Goal: Use online tool/utility: Use online tool/utility

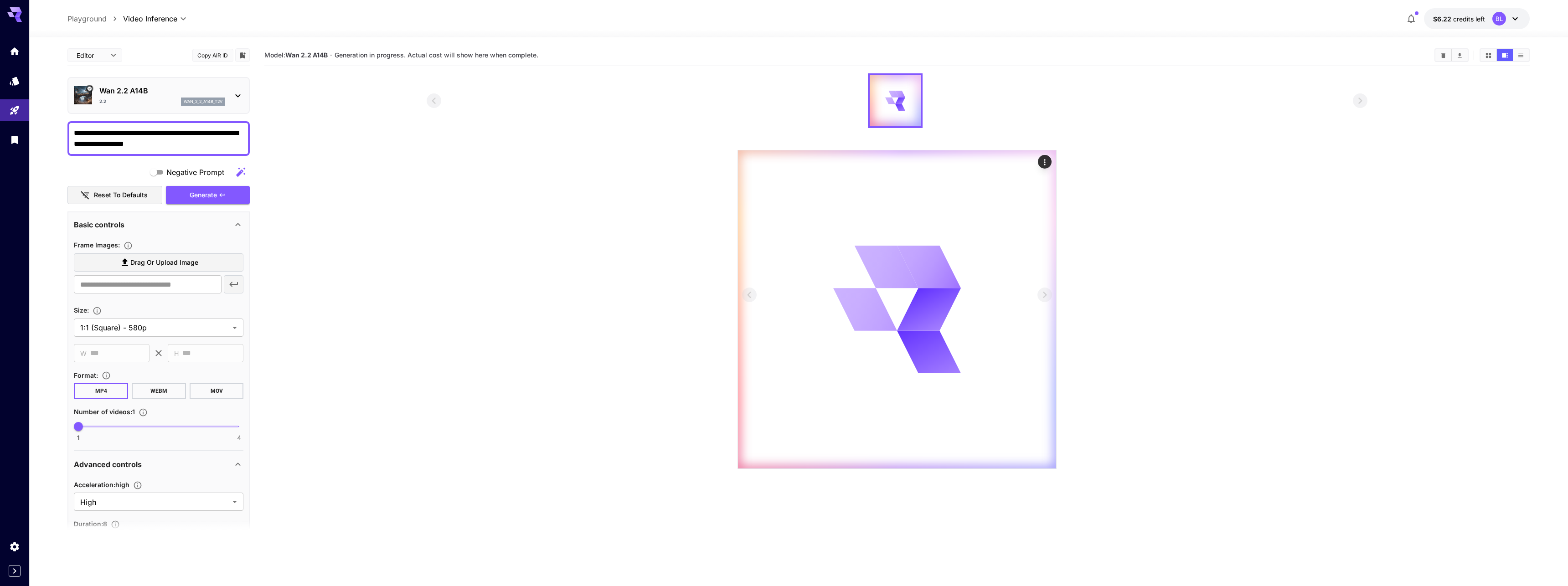
scroll to position [4, 0]
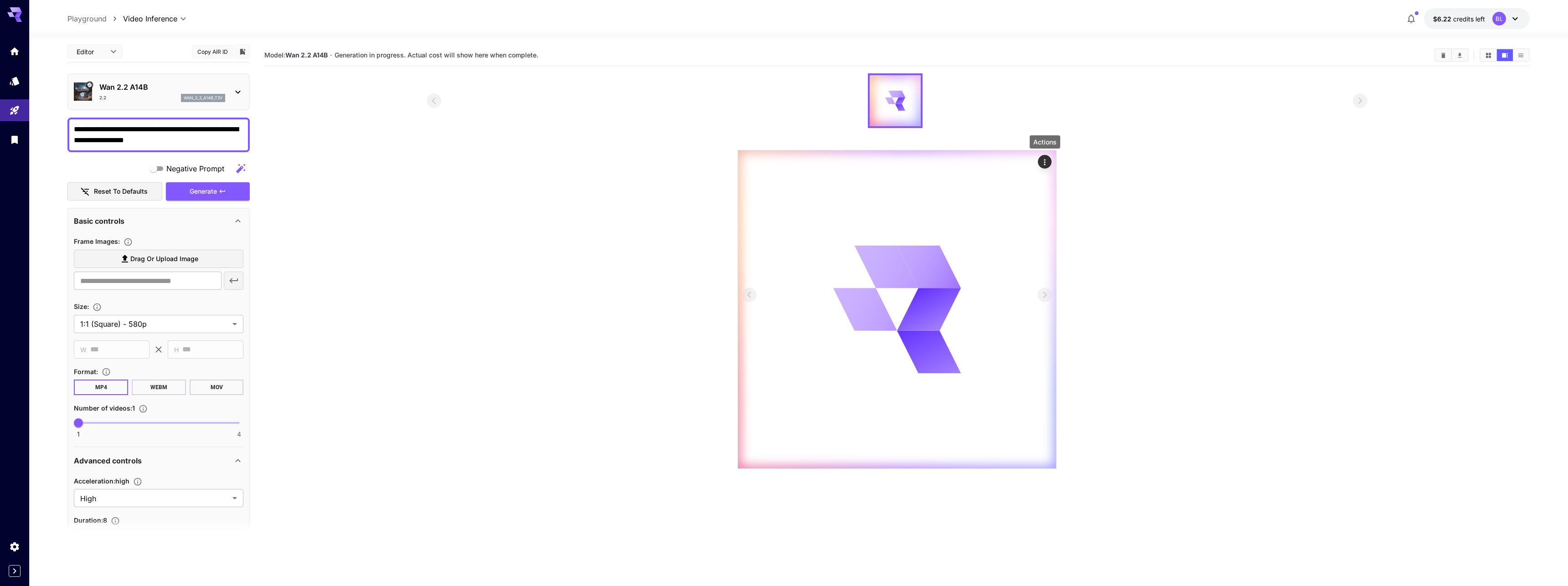
click at [1043, 161] on icon "Actions" at bounding box center [1045, 162] width 9 height 9
click at [980, 200] on li "Show JSON response" at bounding box center [981, 207] width 129 height 17
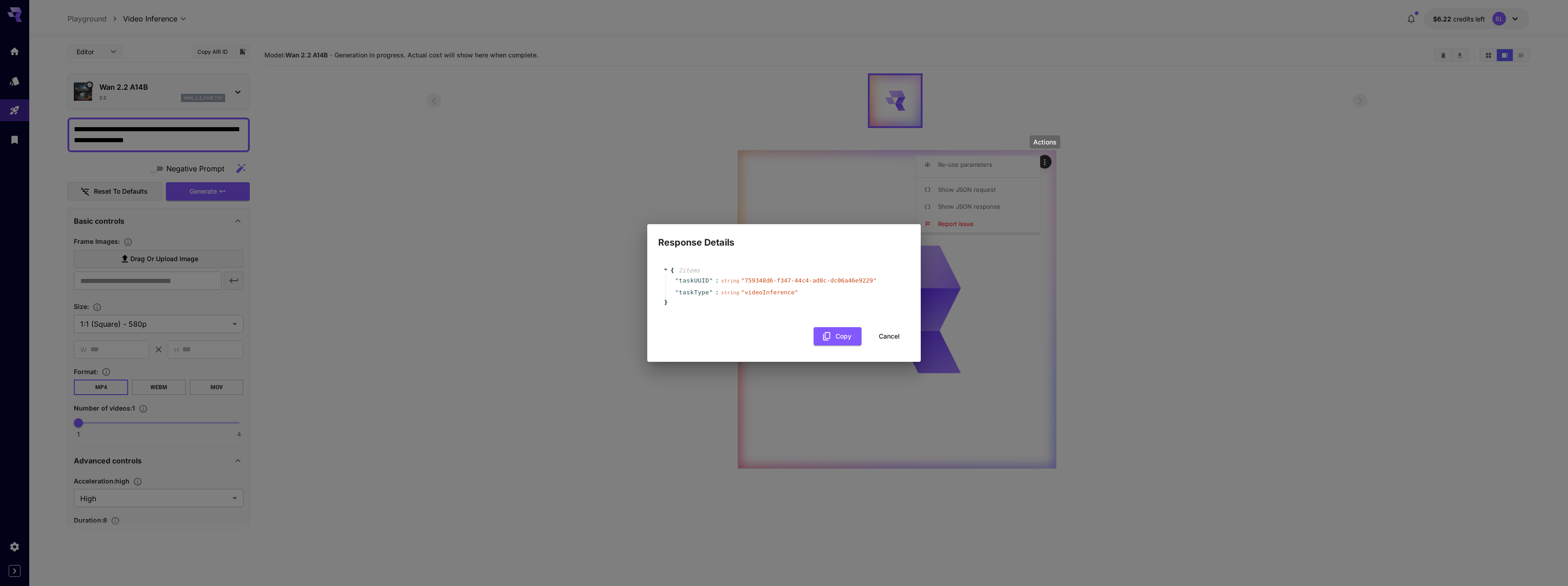
drag, startPoint x: 1230, startPoint y: 340, endPoint x: 1180, endPoint y: 321, distance: 53.5
click at [1230, 340] on div "Response Details { 2 item s " taskUUID " : string " 759348d6-f347-44c4-ad8c-dc0…" at bounding box center [784, 293] width 1568 height 586
click at [897, 326] on div "{ 2 item s " taskUUID " : string " 759348d6-f347-44c4-ad8c-dc06a46e9229 " " tas…" at bounding box center [784, 302] width 252 height 89
click at [897, 327] on button "Cancel" at bounding box center [889, 337] width 41 height 19
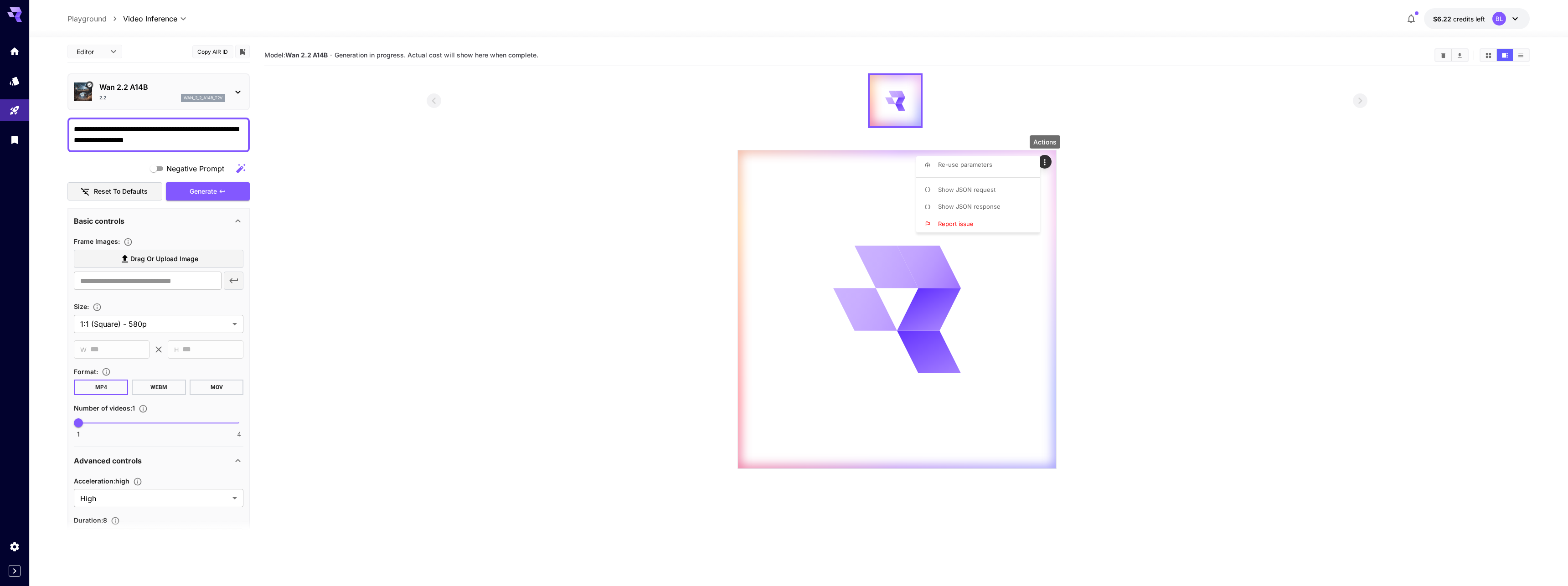
click at [984, 195] on li "Show JSON request" at bounding box center [981, 190] width 129 height 17
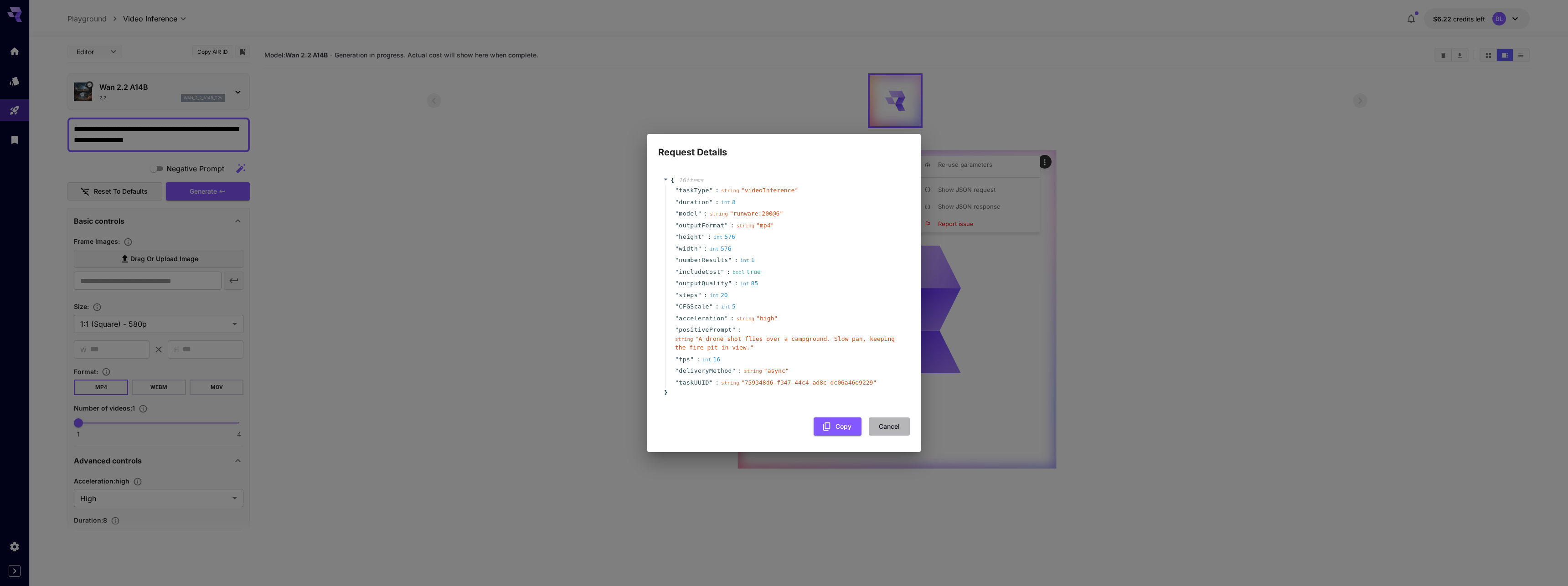
click at [886, 425] on button "Cancel" at bounding box center [889, 427] width 41 height 19
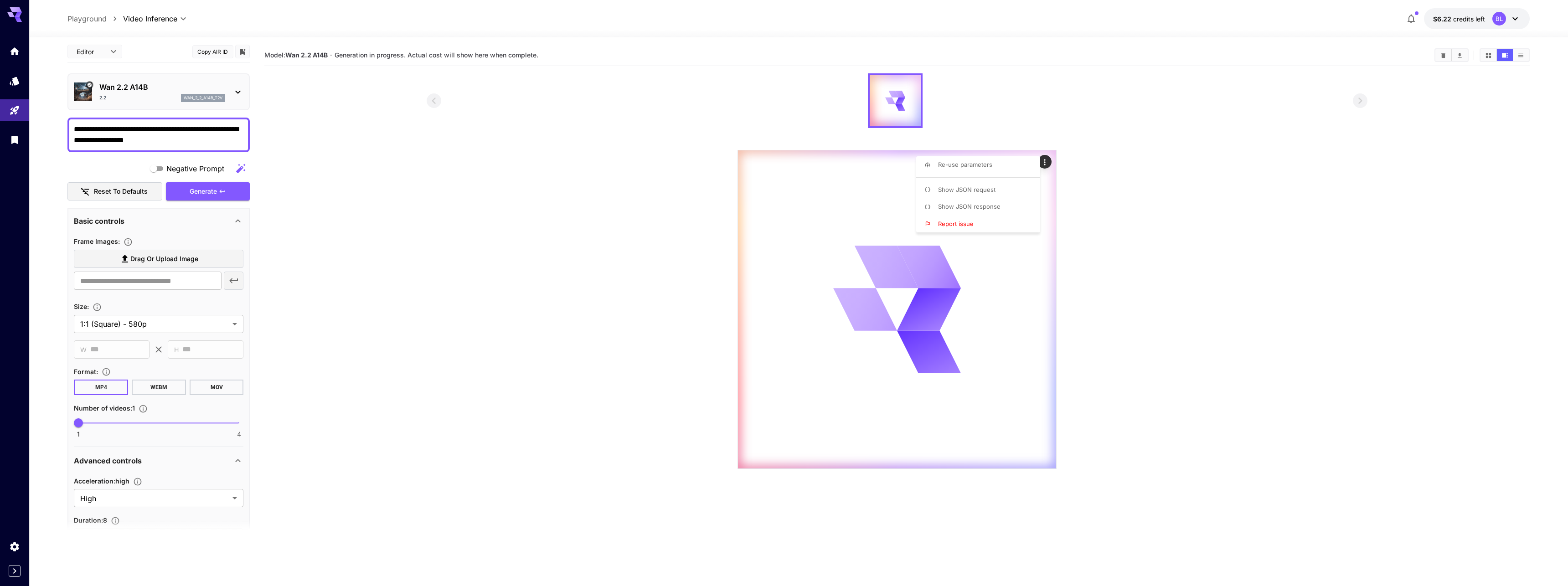
click at [1247, 262] on div at bounding box center [784, 293] width 1568 height 586
click at [1485, 23] on button "$6.22 credits left BL" at bounding box center [1476, 18] width 105 height 21
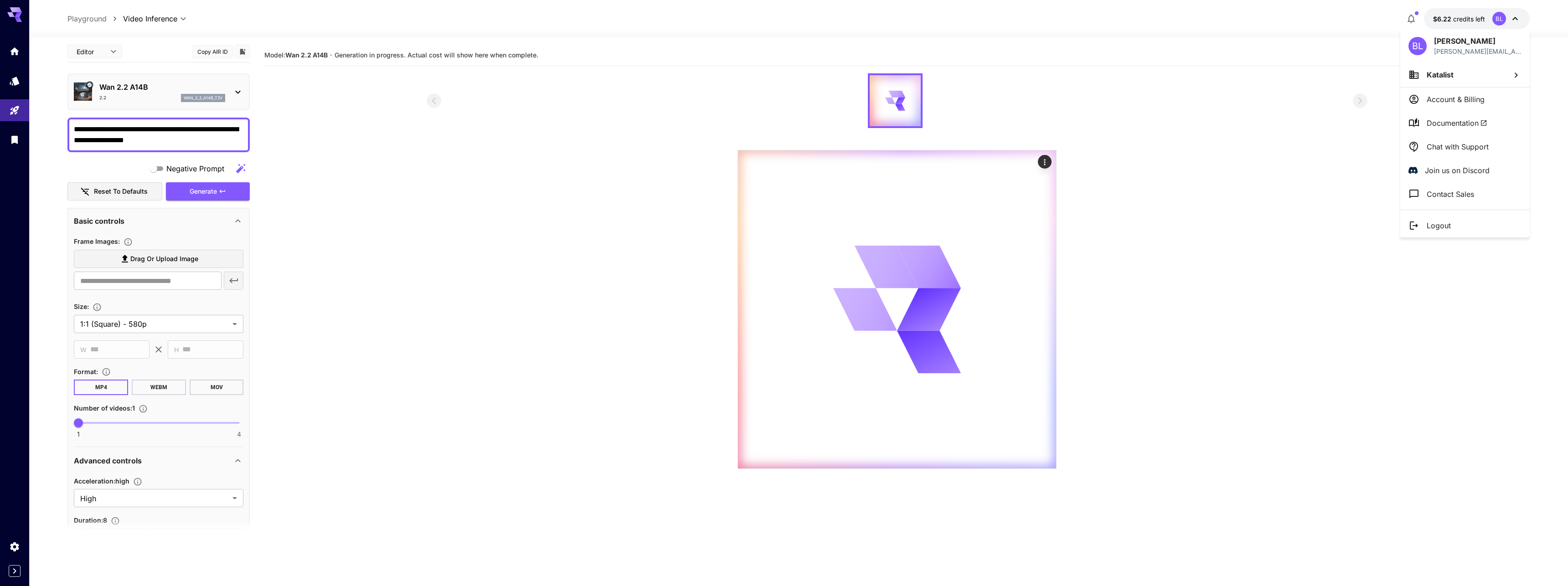
click at [1456, 80] on li "Katalist" at bounding box center [1465, 75] width 129 height 25
click at [1271, 362] on div at bounding box center [784, 293] width 1568 height 586
click at [1362, 374] on div at bounding box center [784, 293] width 1568 height 586
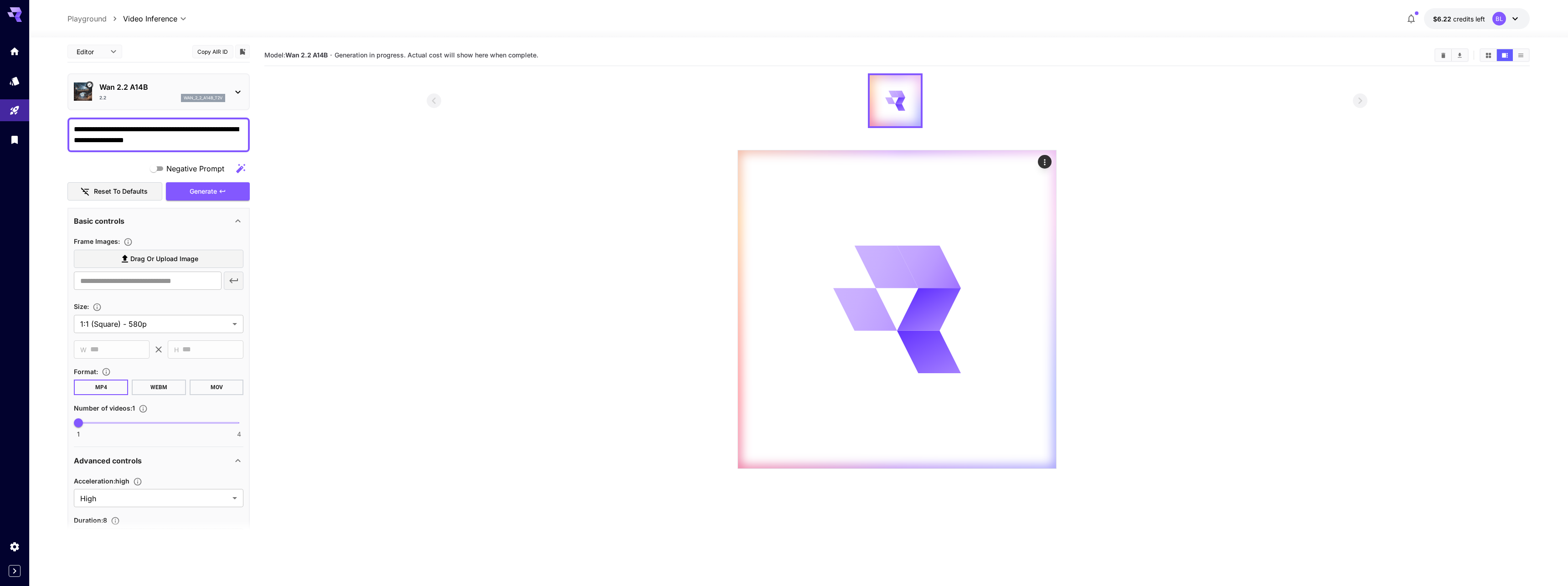
click at [187, 145] on textarea "**********" at bounding box center [158, 135] width 169 height 22
click at [355, 158] on section at bounding box center [897, 271] width 1265 height 396
click at [177, 125] on textarea "**********" at bounding box center [158, 135] width 169 height 22
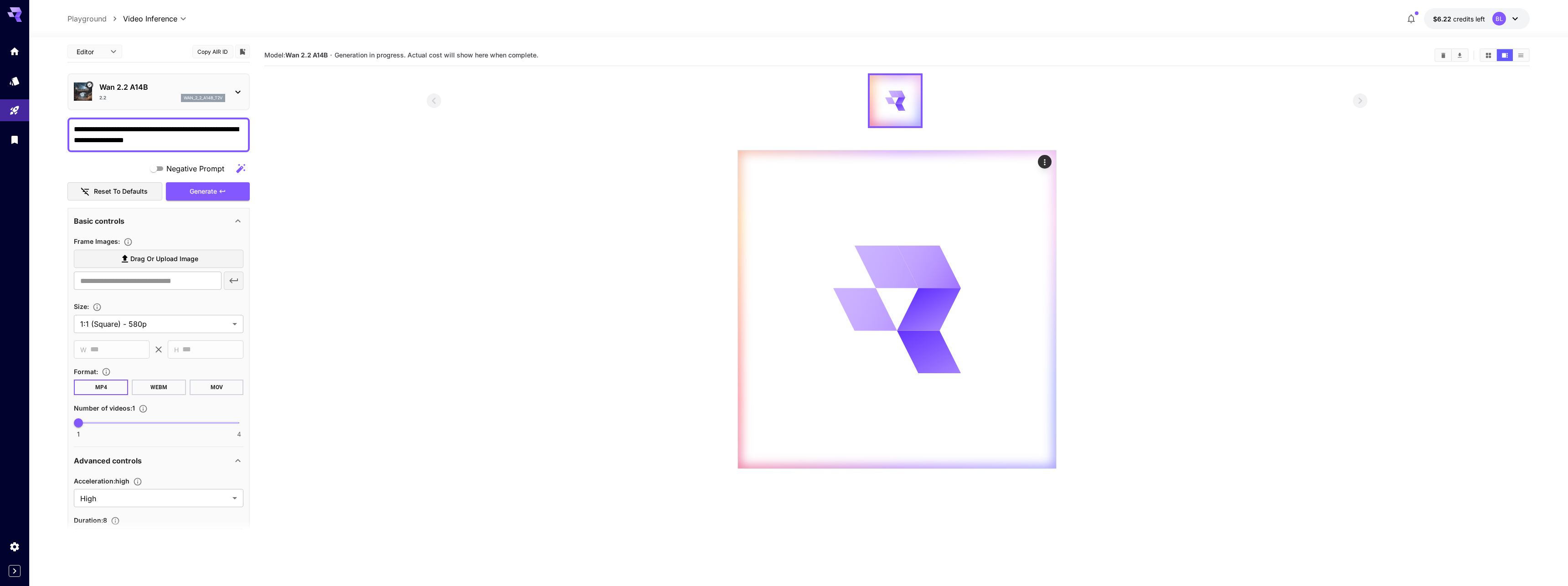
click at [177, 125] on textarea "**********" at bounding box center [158, 135] width 169 height 22
click at [433, 201] on section at bounding box center [897, 271] width 941 height 396
click at [1047, 160] on icon "Actions" at bounding box center [1045, 162] width 9 height 9
click at [989, 191] on span "Show JSON request" at bounding box center [966, 190] width 57 height 7
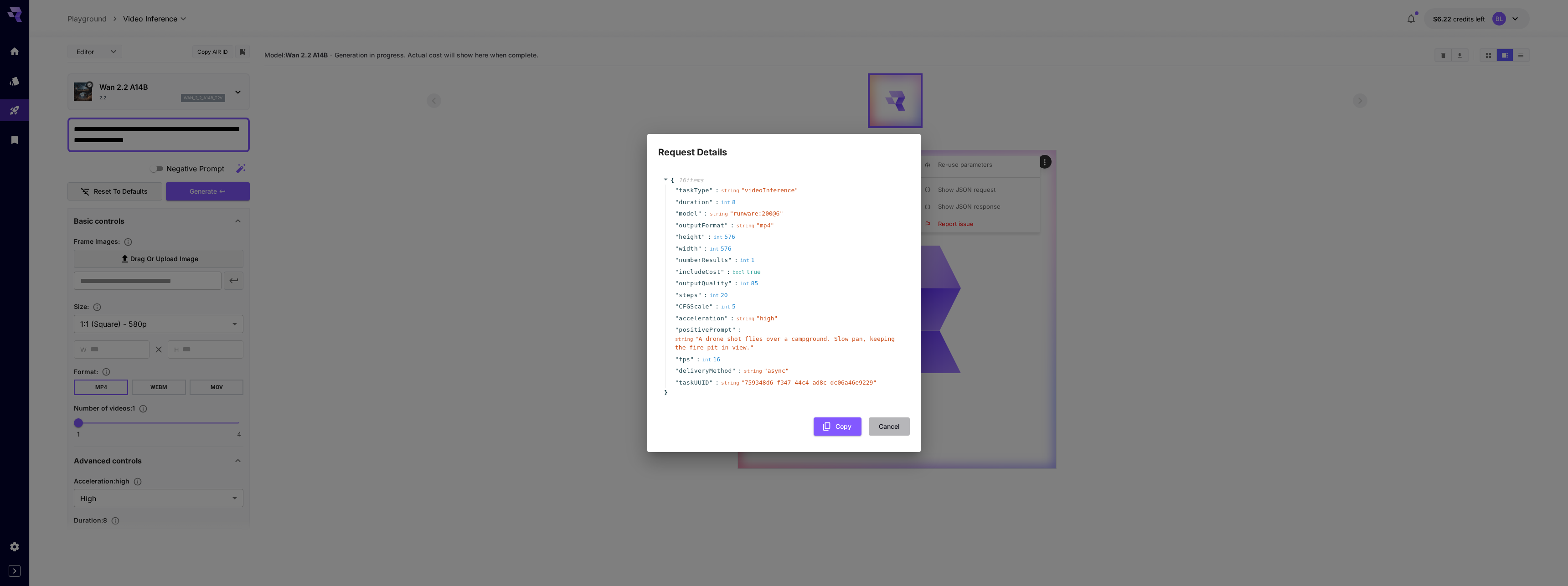
click at [889, 420] on button "Cancel" at bounding box center [889, 427] width 41 height 19
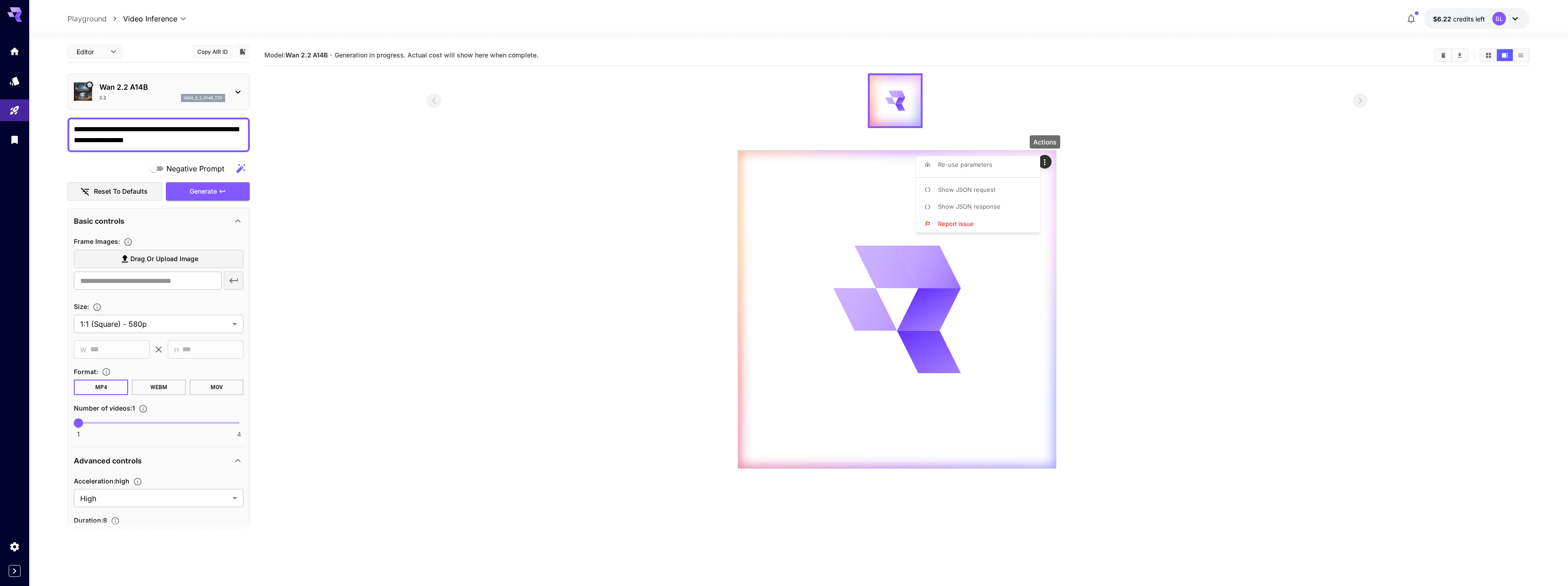
click at [1253, 382] on div at bounding box center [784, 293] width 1568 height 586
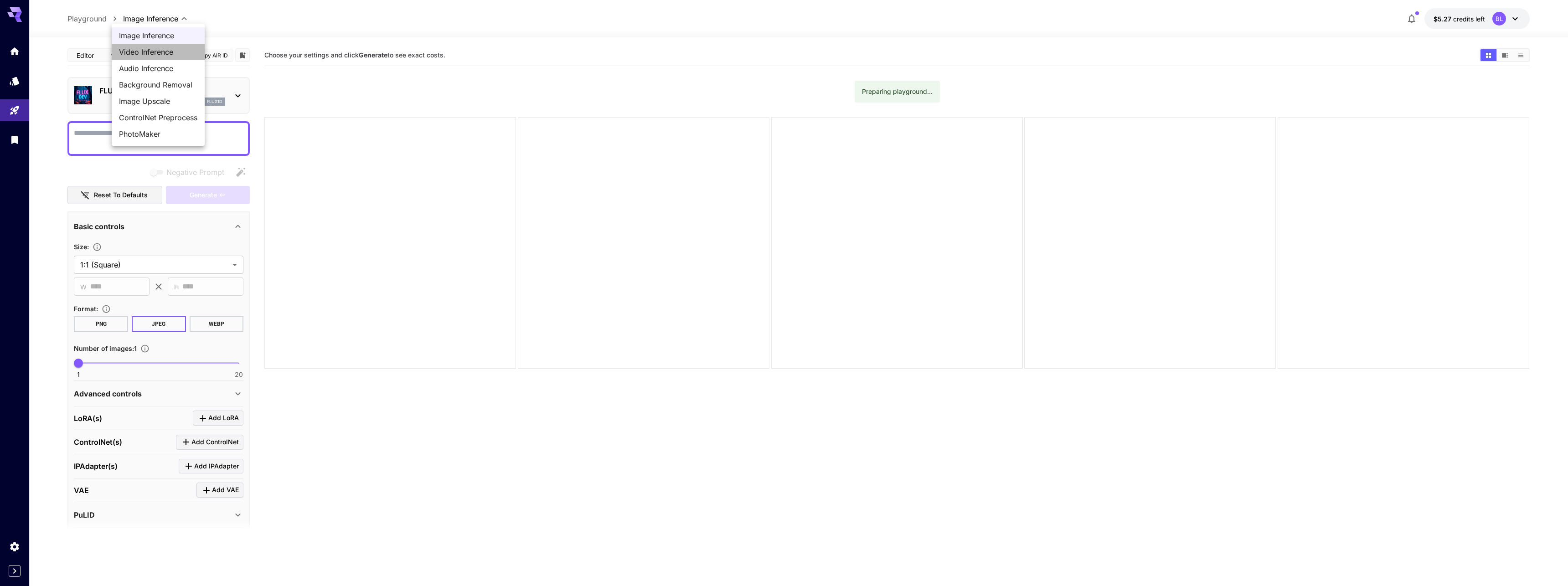
click at [162, 51] on span "Video Inference" at bounding box center [158, 52] width 79 height 11
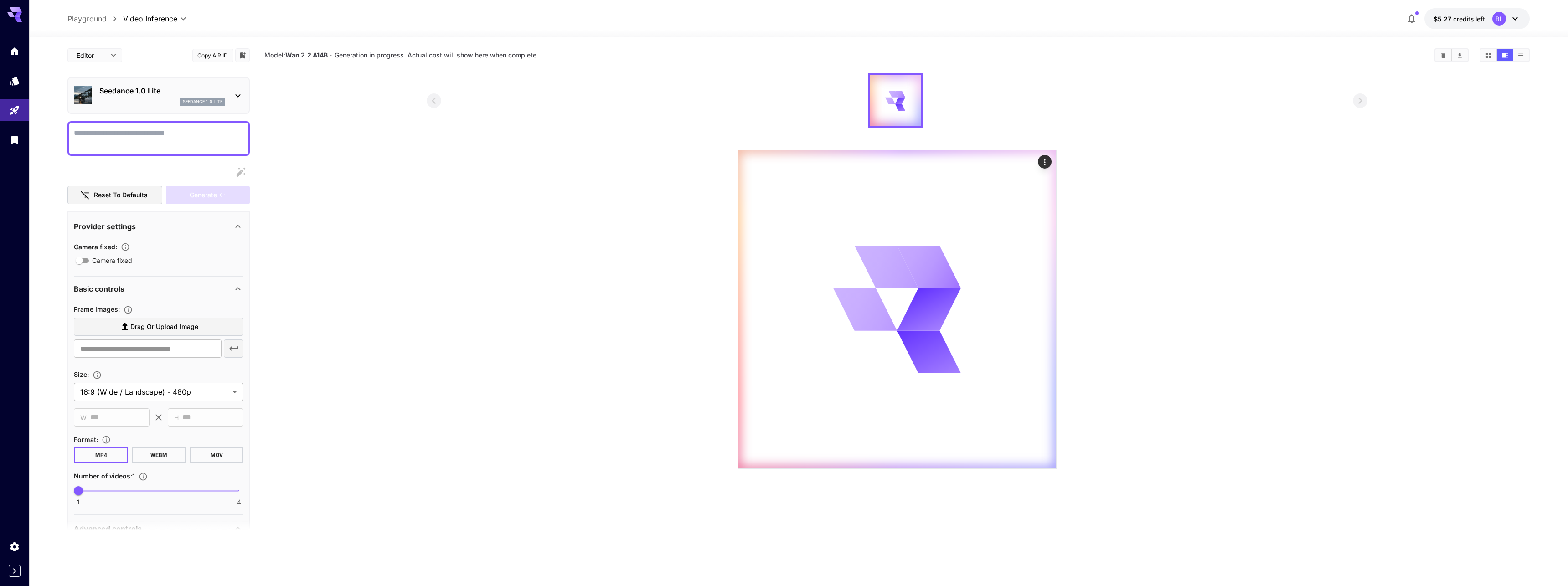
click at [156, 18] on body "**********" at bounding box center [784, 329] width 1568 height 658
click at [162, 36] on span "Image Inference" at bounding box center [158, 35] width 79 height 11
type input "**********"
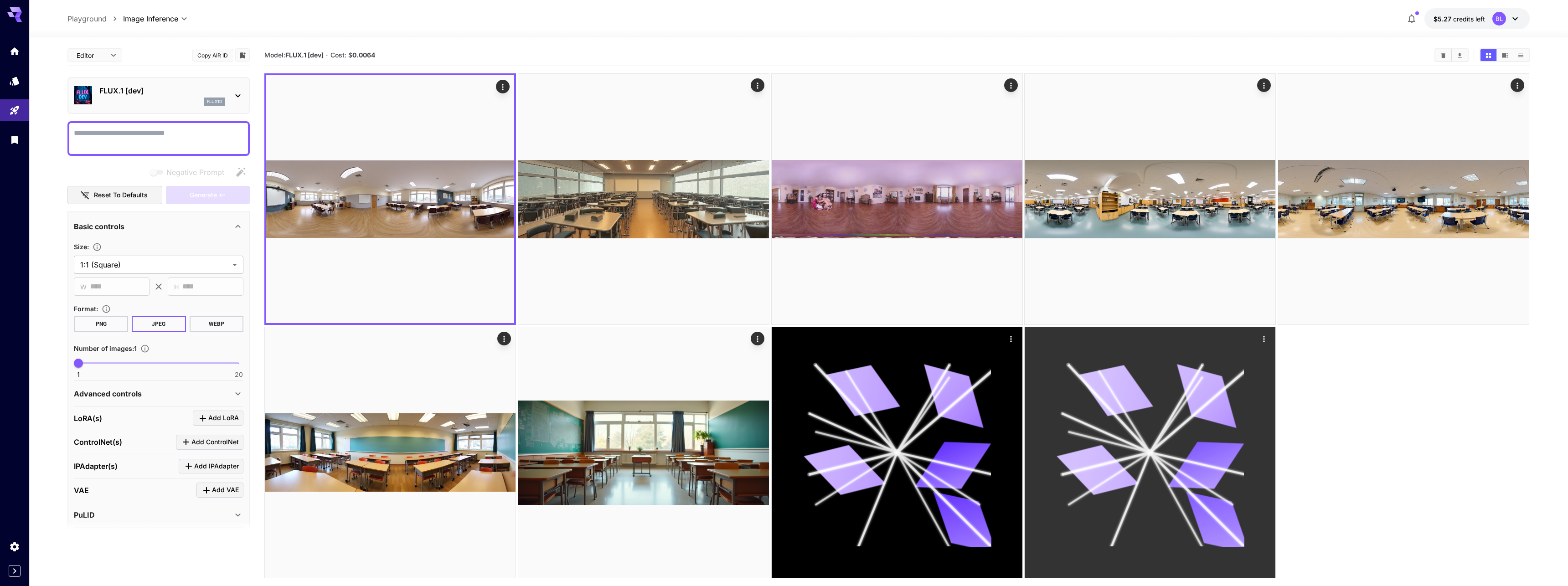
click at [1087, 377] on icon at bounding box center [1116, 390] width 75 height 60
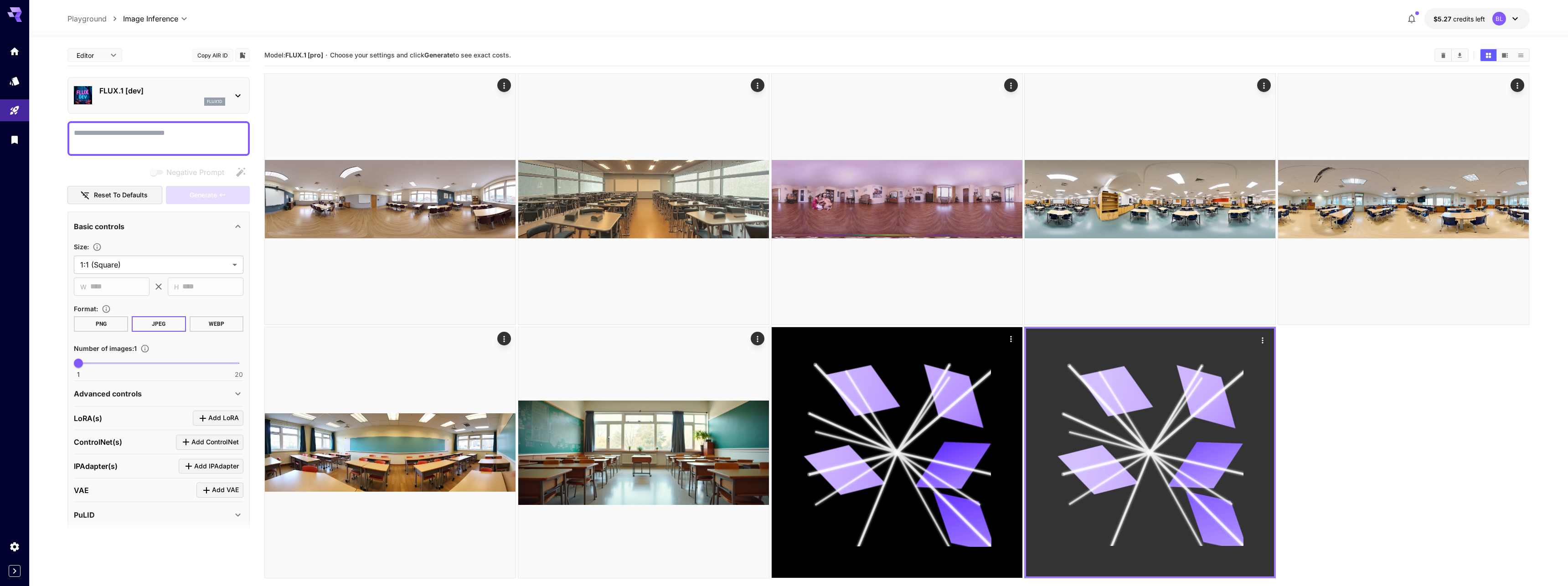
click at [1105, 387] on icon at bounding box center [1116, 391] width 74 height 60
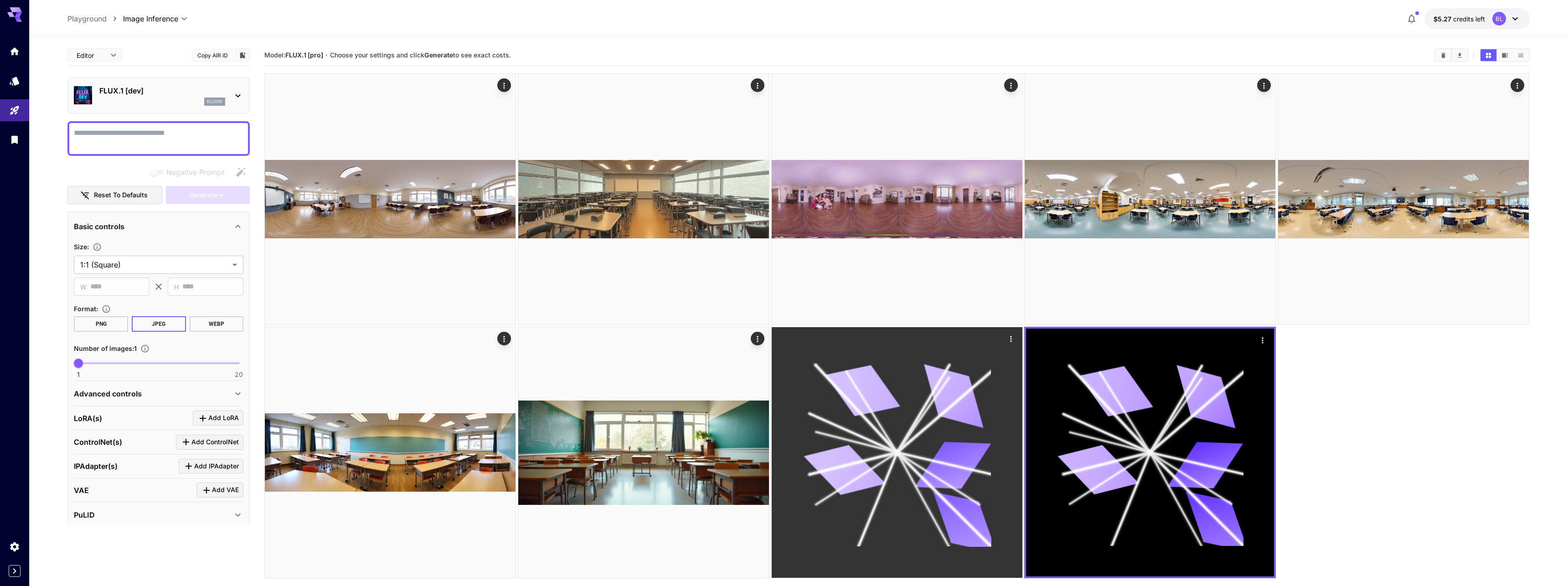
click at [938, 398] on icon at bounding box center [953, 396] width 76 height 64
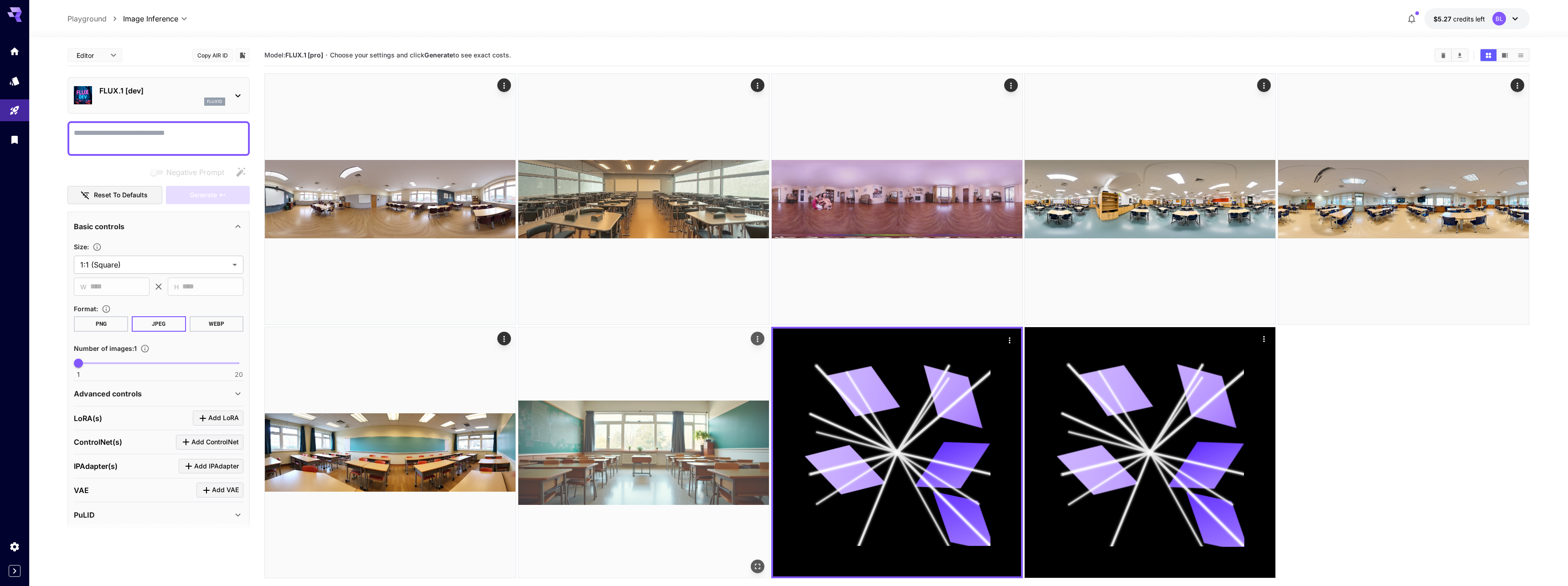
click at [640, 425] on img at bounding box center [643, 452] width 251 height 251
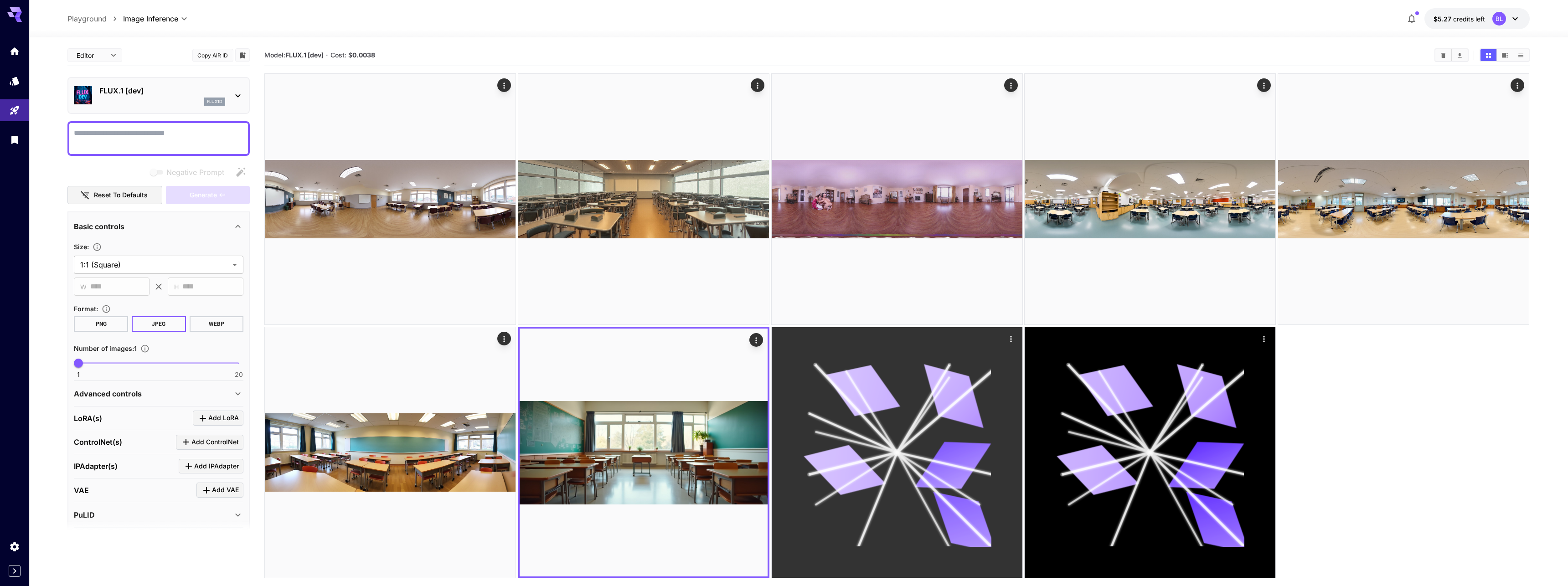
click at [922, 441] on icon at bounding box center [897, 452] width 188 height 188
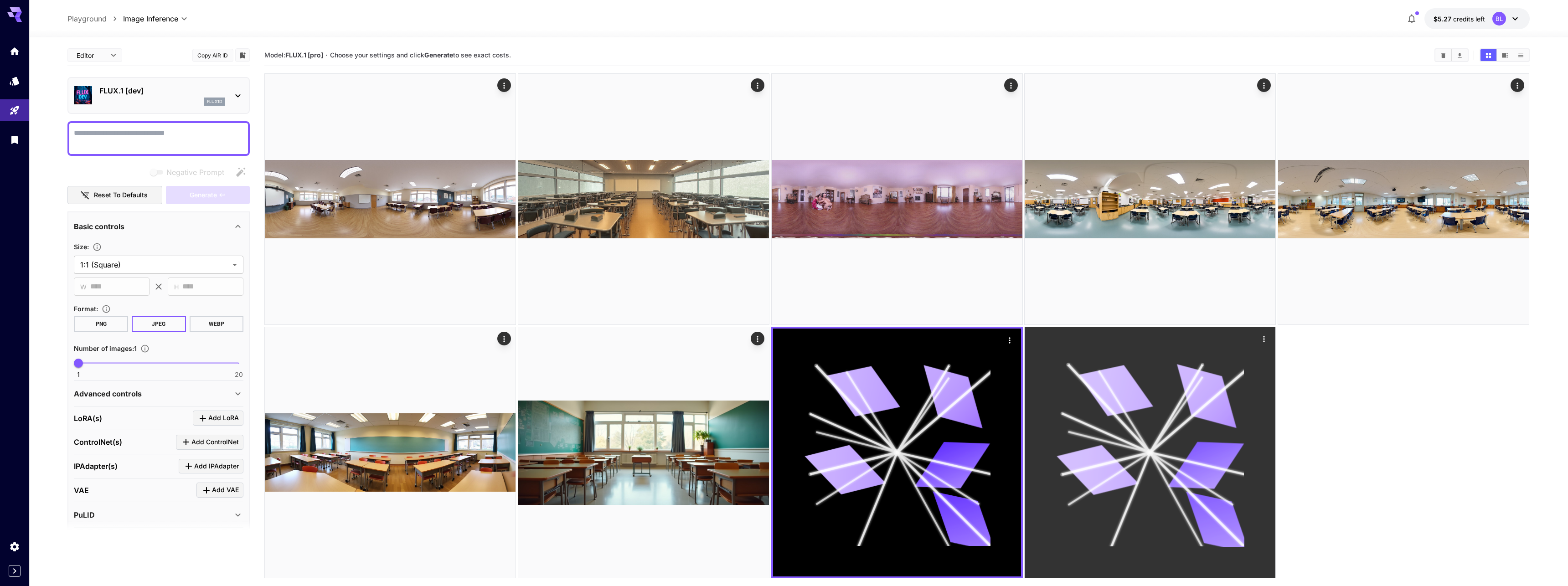
click at [1082, 420] on icon at bounding box center [1150, 452] width 188 height 188
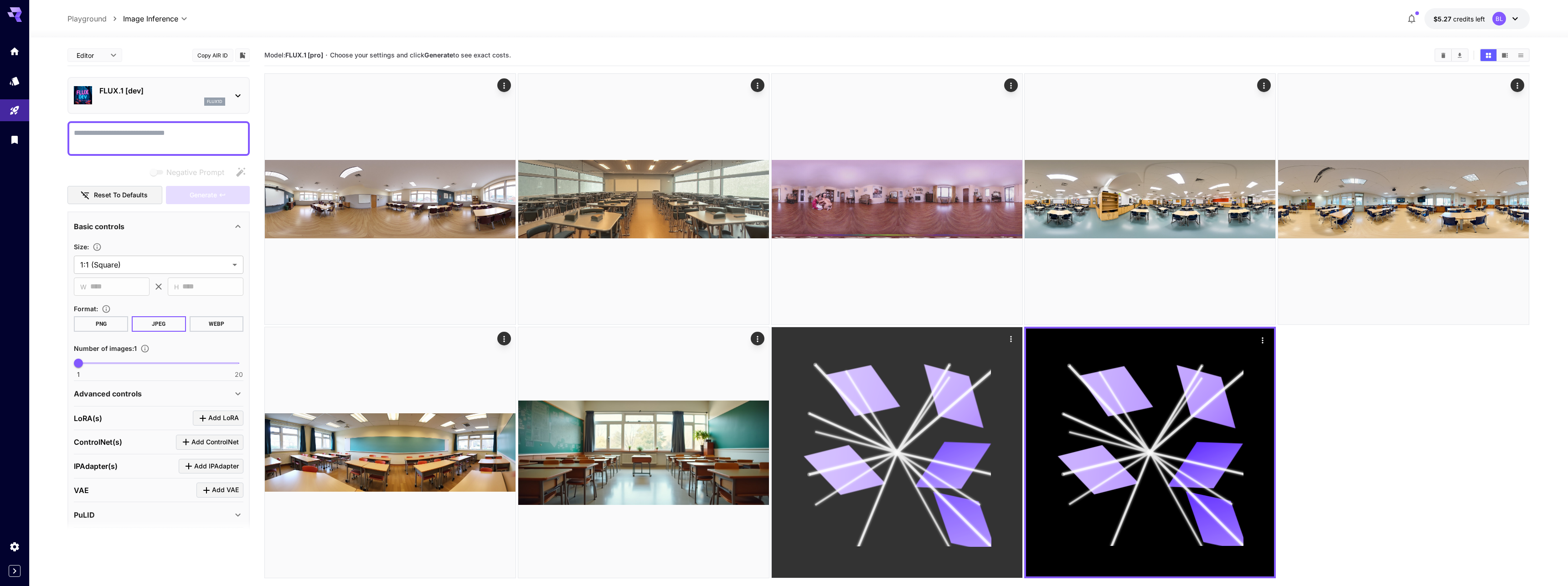
click at [956, 399] on icon at bounding box center [953, 396] width 76 height 64
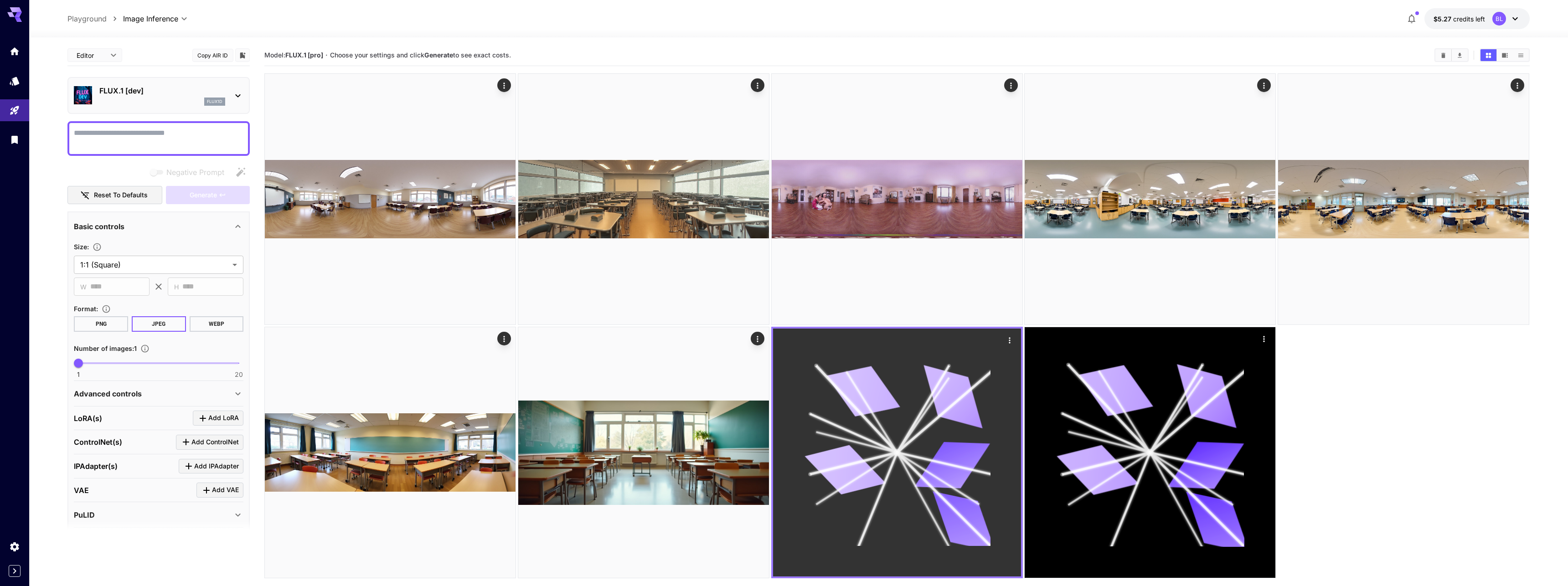
click at [956, 399] on icon at bounding box center [952, 396] width 75 height 63
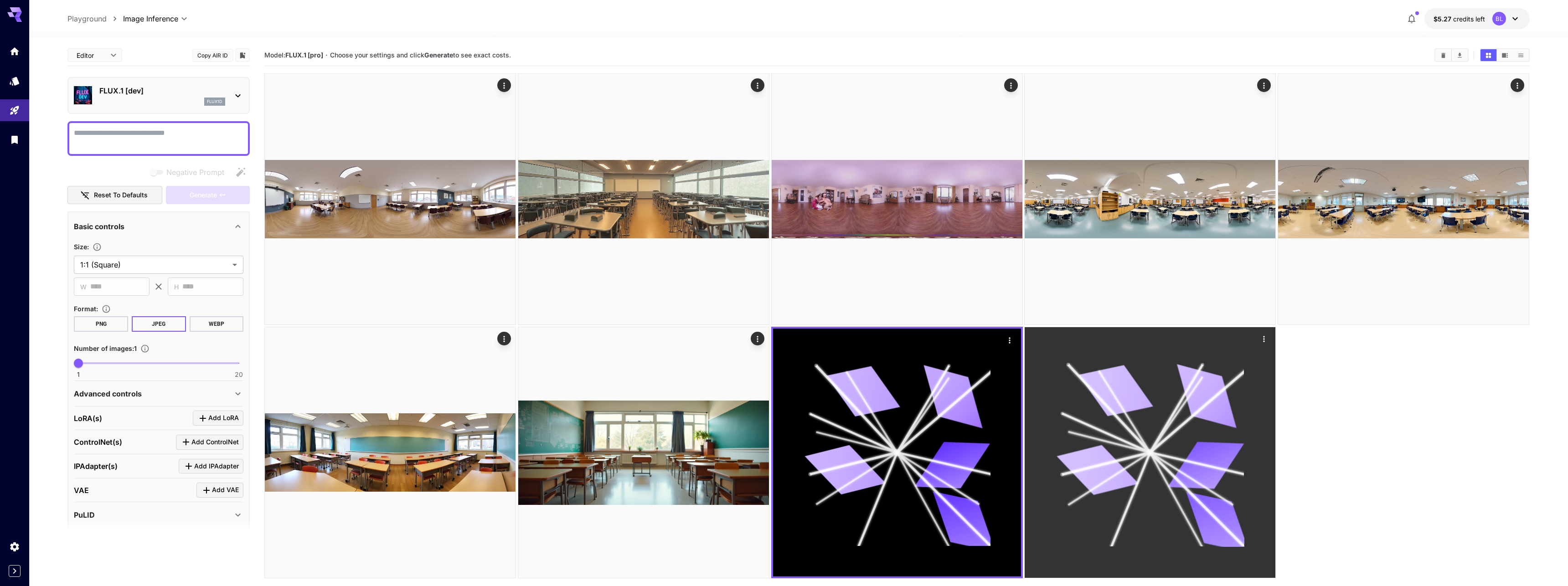
click at [1145, 364] on icon at bounding box center [1150, 452] width 188 height 188
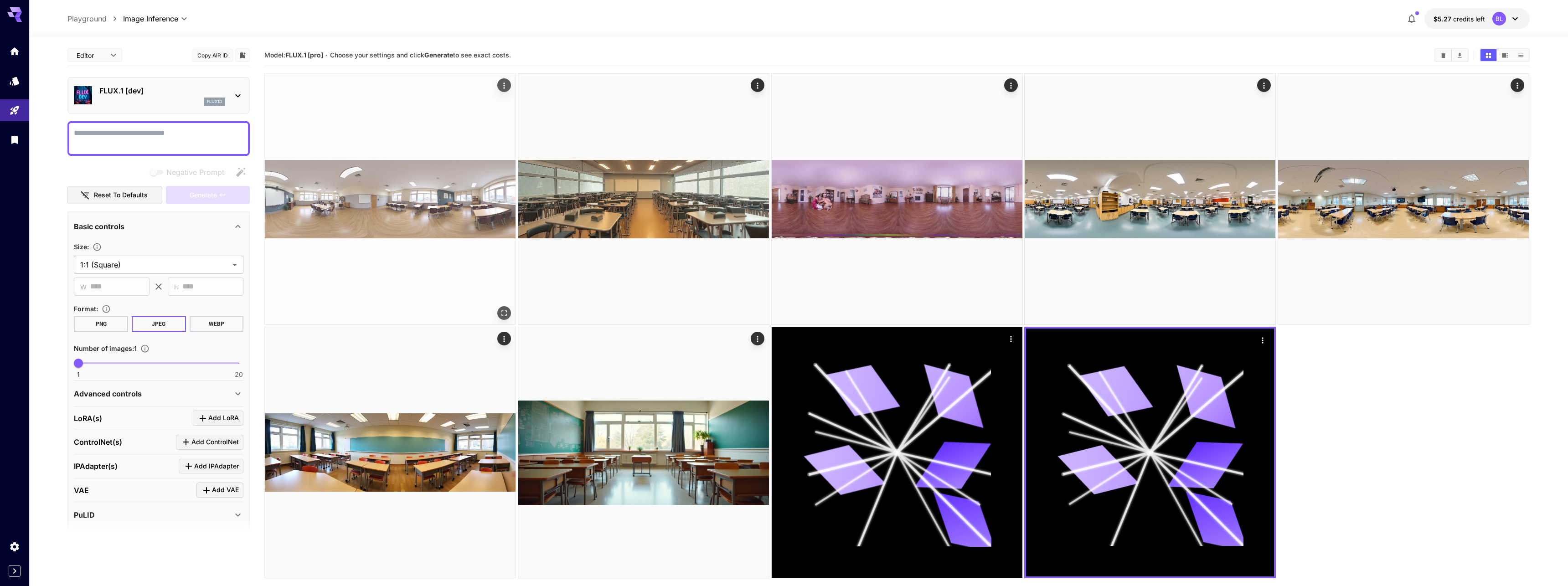
click at [326, 193] on img at bounding box center [390, 199] width 251 height 251
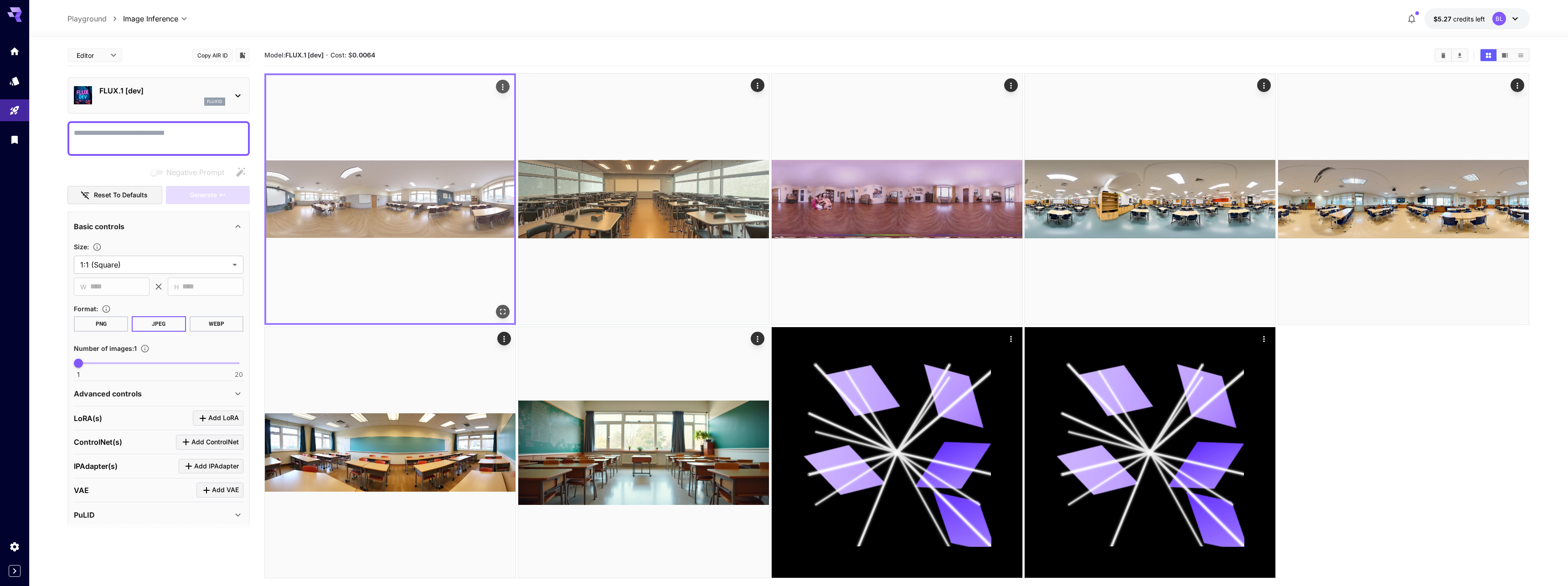
click at [326, 193] on img at bounding box center [390, 198] width 248 height 248
click at [501, 309] on icon "Open in fullscreen" at bounding box center [503, 312] width 9 height 9
